Goal: Register for event/course

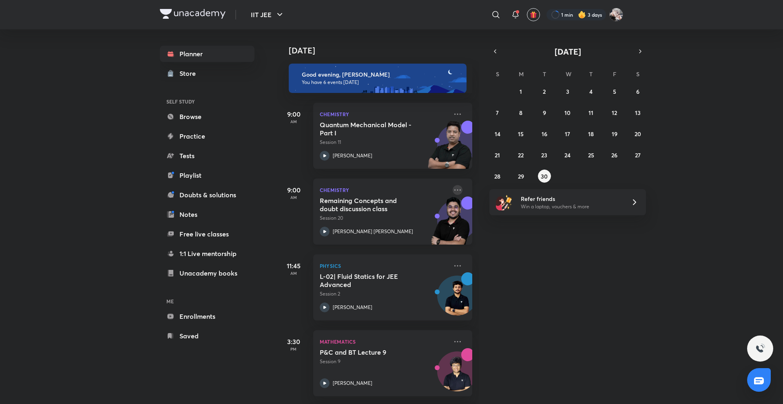
click at [453, 192] on icon at bounding box center [458, 190] width 10 height 10
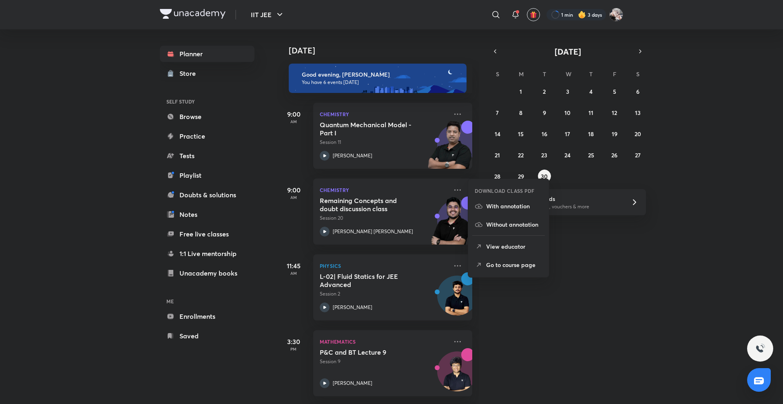
click at [492, 263] on p "Go to course page" at bounding box center [514, 265] width 56 height 9
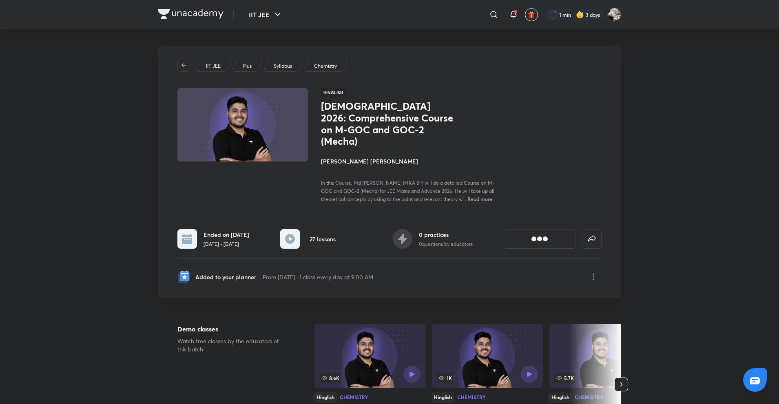
scroll to position [82, 0]
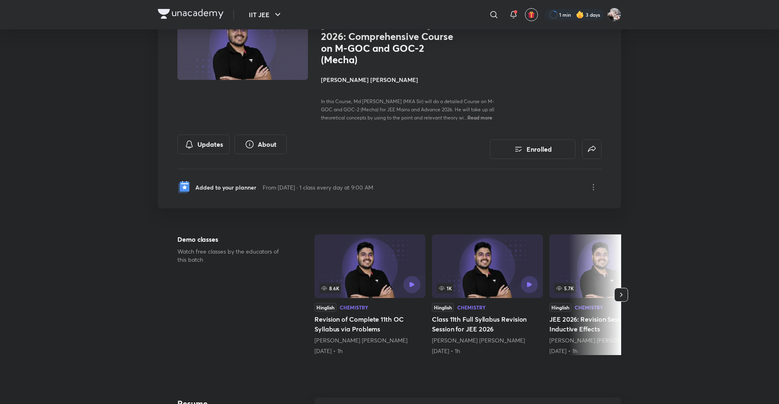
click at [349, 75] on h4 "[PERSON_NAME] [PERSON_NAME]" at bounding box center [412, 79] width 183 height 9
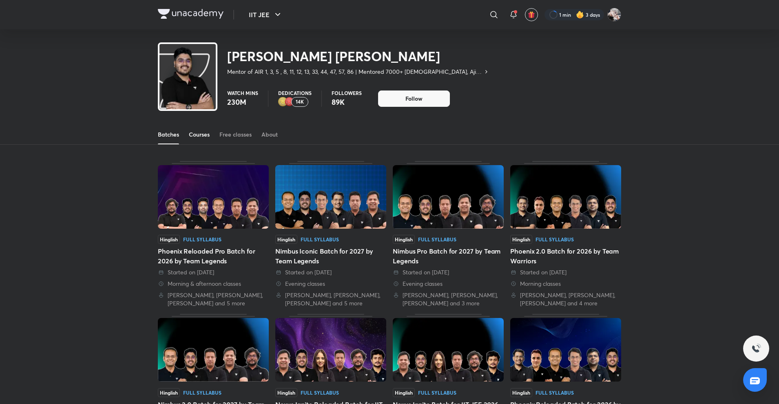
click at [205, 127] on link "Courses" at bounding box center [199, 135] width 21 height 20
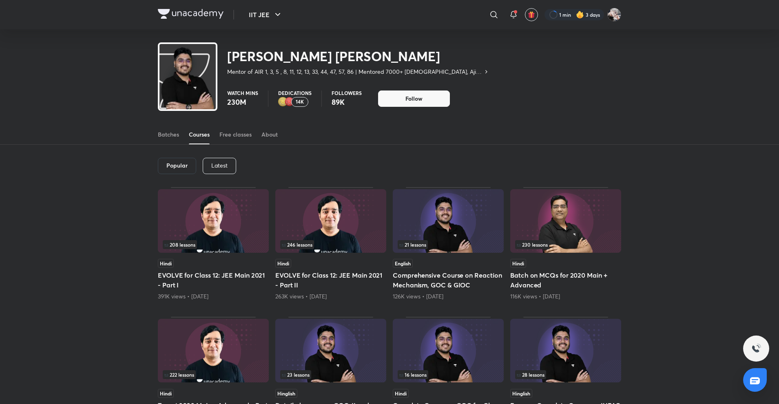
click at [228, 161] on div "Latest" at bounding box center [219, 166] width 33 height 16
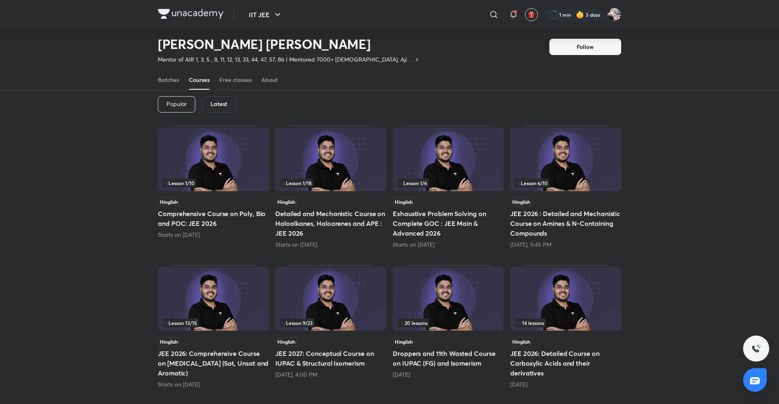
scroll to position [35, 0]
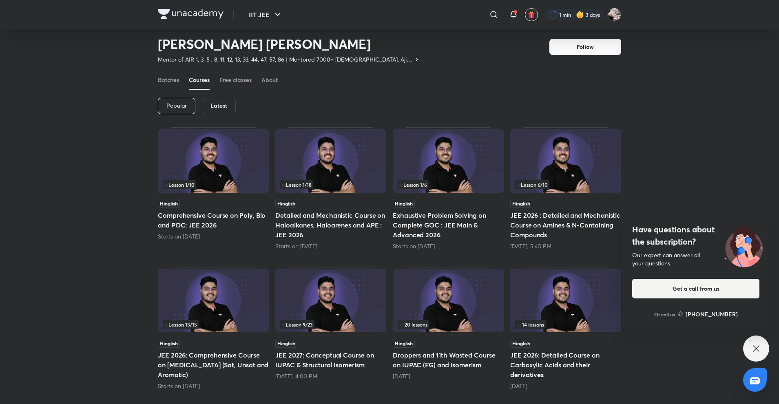
click at [456, 225] on h5 "Exhaustive Problem Solving on Complete GOC : JEE Main & Advanced 2026" at bounding box center [448, 224] width 111 height 29
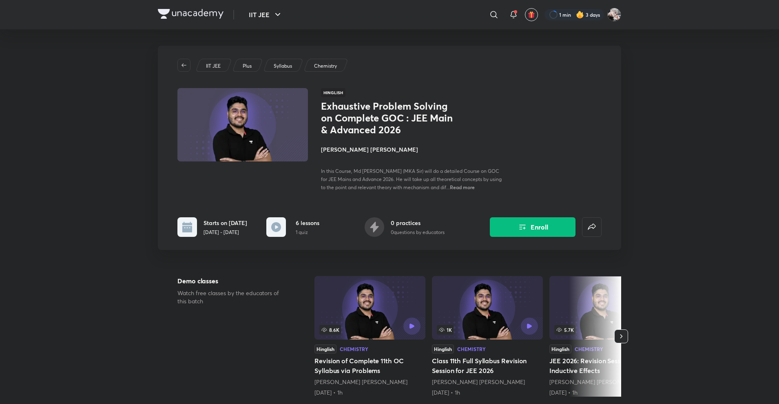
click at [530, 233] on button "Enroll" at bounding box center [533, 227] width 86 height 20
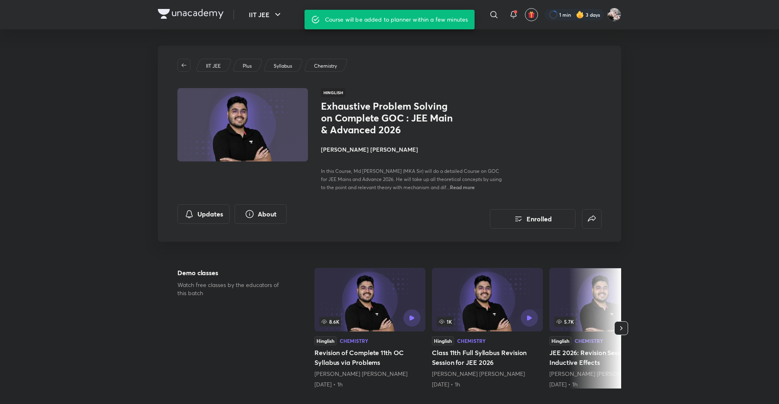
scroll to position [35, 0]
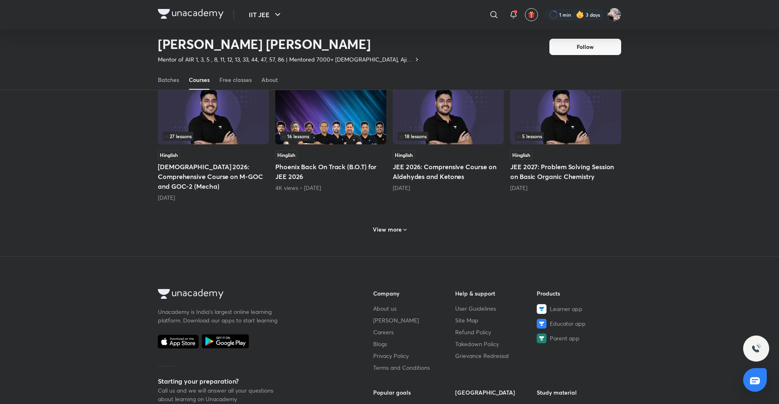
scroll to position [362, 0]
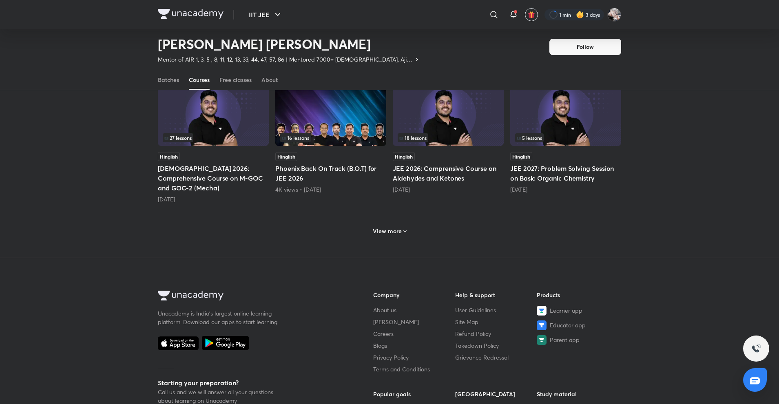
click at [409, 223] on div "View more" at bounding box center [389, 230] width 463 height 21
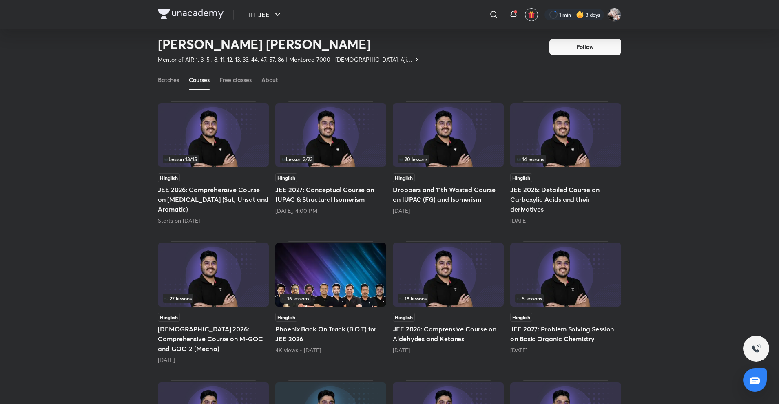
scroll to position [199, 0]
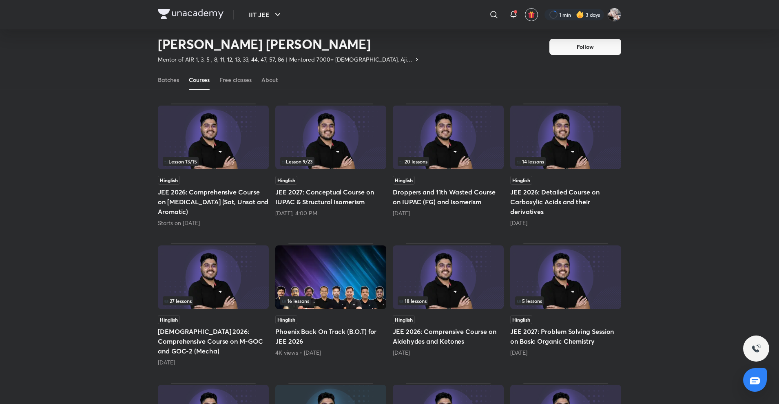
click at [449, 297] on div "18 lessons" at bounding box center [448, 300] width 101 height 9
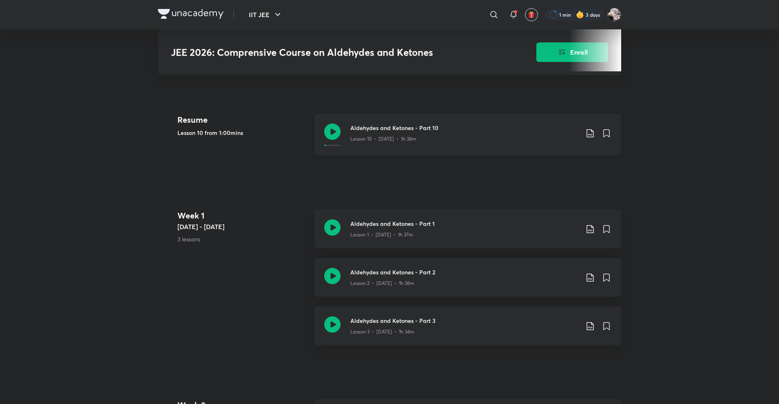
scroll to position [326, 0]
click at [424, 226] on h3 "Aldehydes and Ketones - Part 1" at bounding box center [464, 223] width 228 height 9
